Goal: Transaction & Acquisition: Purchase product/service

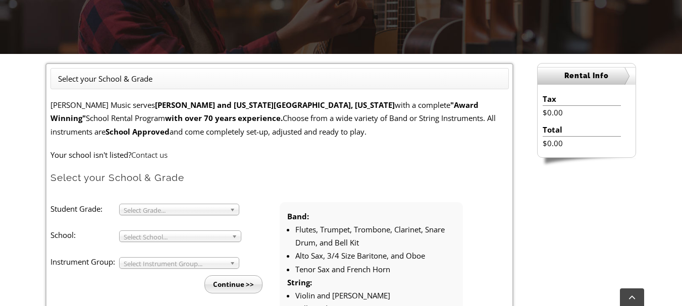
scroll to position [252, 0]
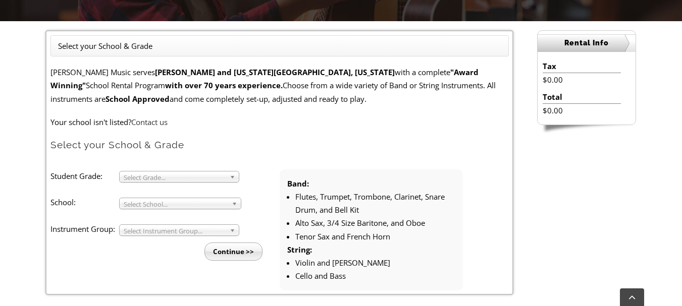
click at [192, 173] on span "Select Grade..." at bounding box center [175, 178] width 102 height 12
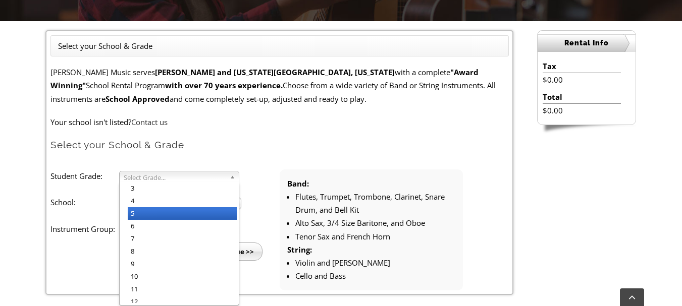
click at [163, 218] on li "5" at bounding box center [182, 213] width 109 height 13
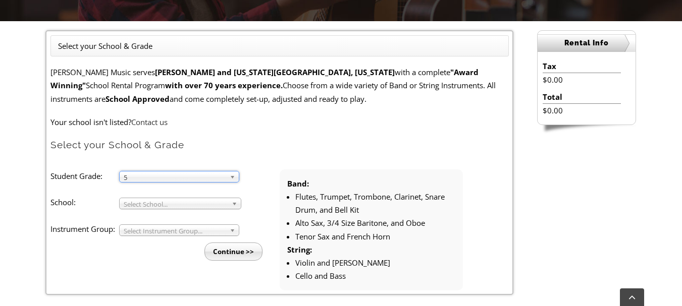
click at [233, 177] on b at bounding box center [234, 177] width 9 height 11
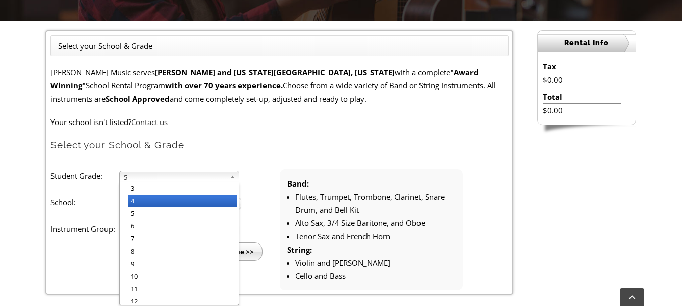
click at [167, 203] on li "4" at bounding box center [182, 201] width 109 height 13
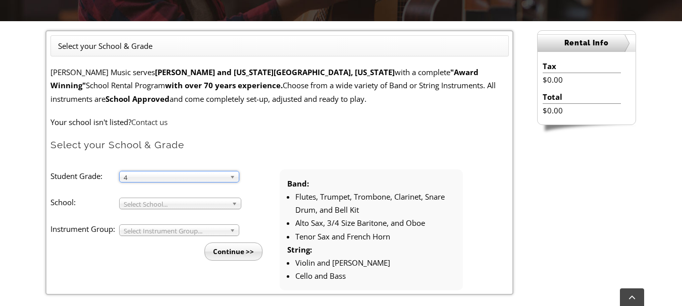
click at [183, 206] on span "Select School..." at bounding box center [176, 204] width 104 height 12
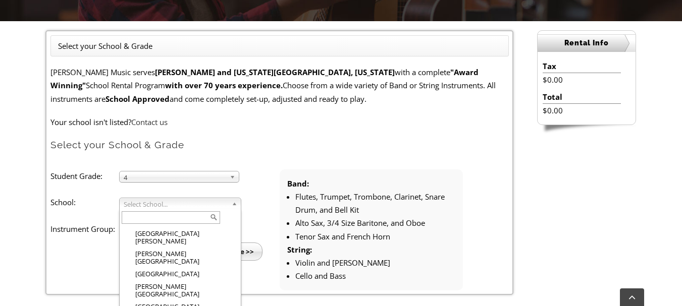
scroll to position [723, 0]
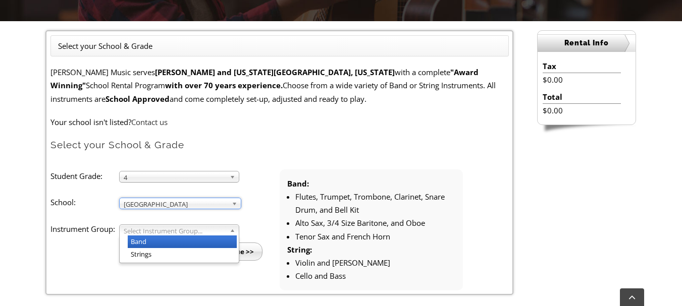
click at [232, 230] on b at bounding box center [234, 230] width 9 height 11
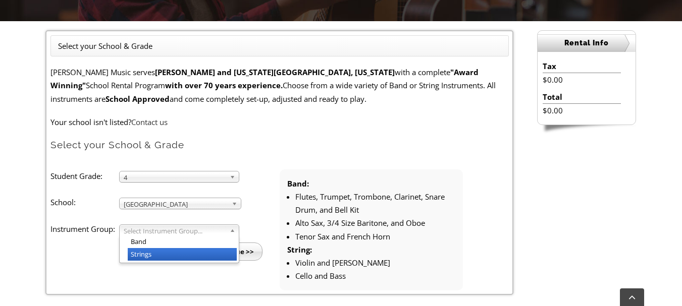
click at [185, 253] on li "Strings" at bounding box center [182, 254] width 109 height 13
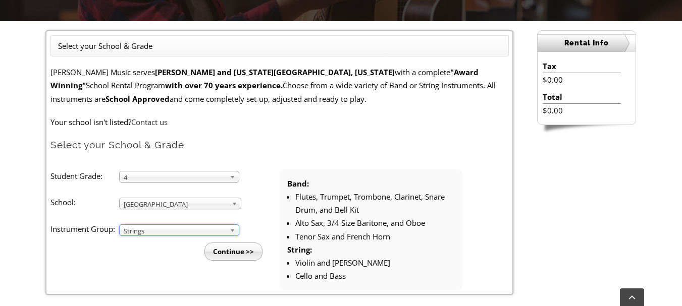
click at [227, 254] on input "Continue >>" at bounding box center [233, 252] width 58 height 18
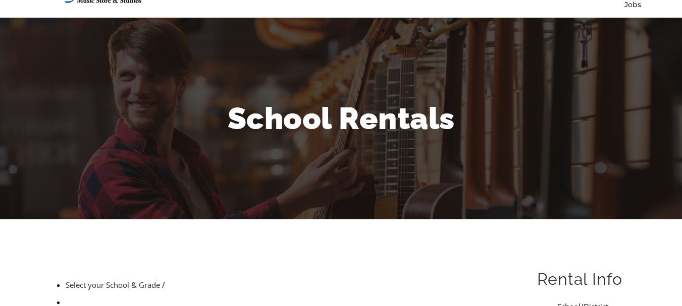
scroll to position [50, 0]
